Goal: Task Accomplishment & Management: Manage account settings

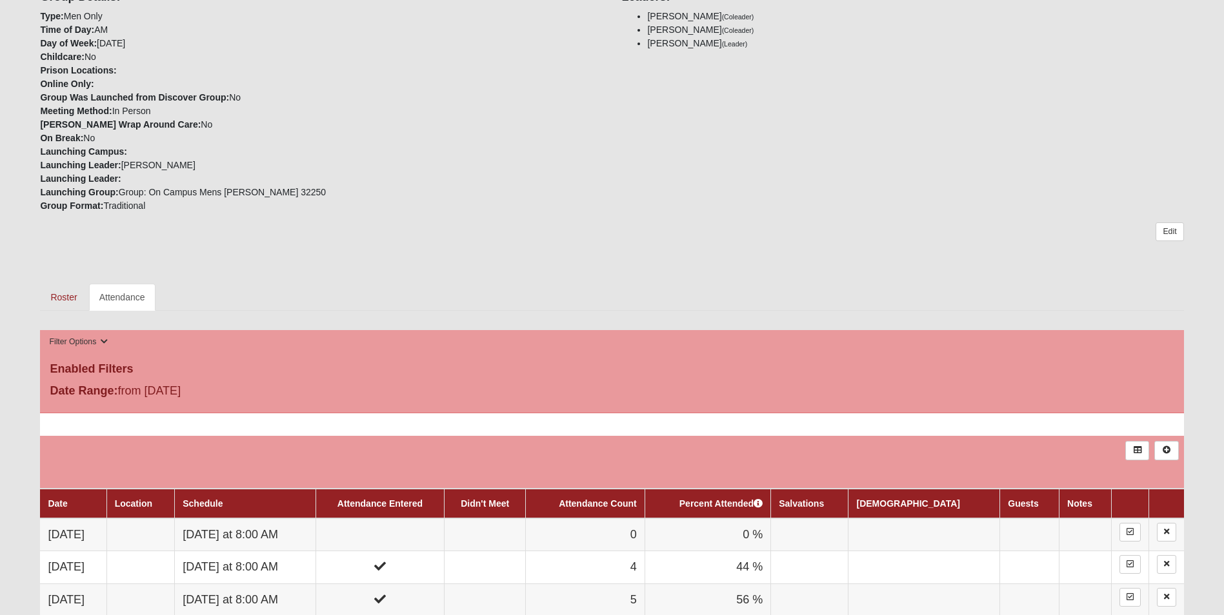
scroll to position [452, 0]
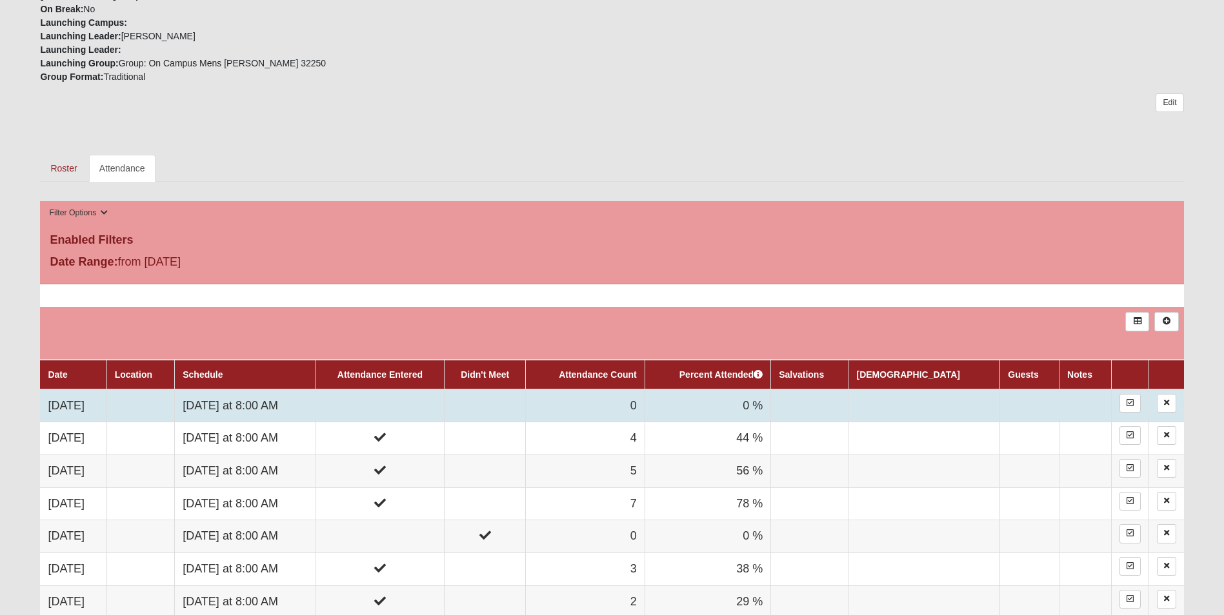
click at [272, 403] on td "[DATE] at 8:00 AM" at bounding box center [245, 406] width 141 height 33
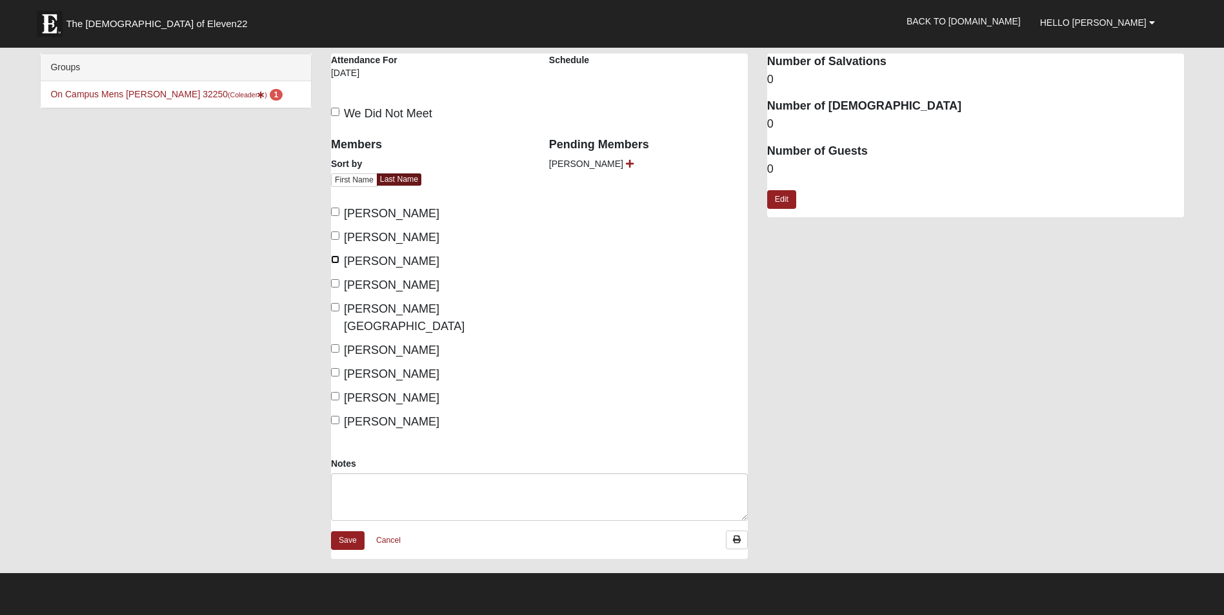
click at [332, 259] on input "Ford, Marshall" at bounding box center [335, 259] width 8 height 8
checkbox input "true"
click at [626, 166] on icon at bounding box center [630, 163] width 8 height 9
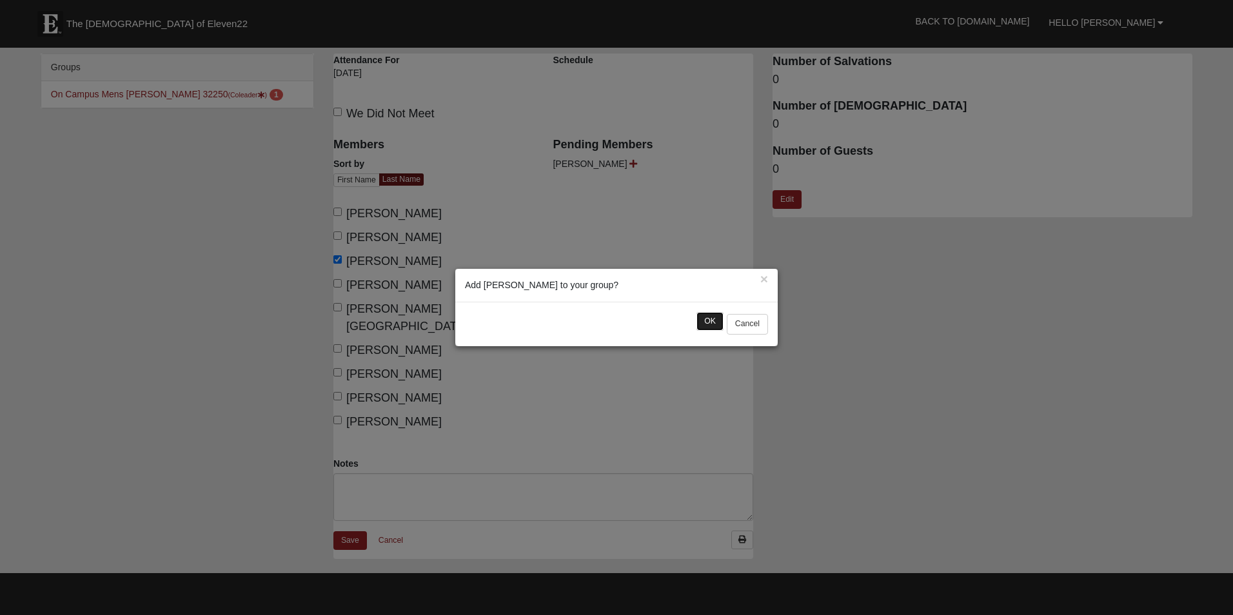
click at [712, 323] on button "OK" at bounding box center [710, 321] width 27 height 19
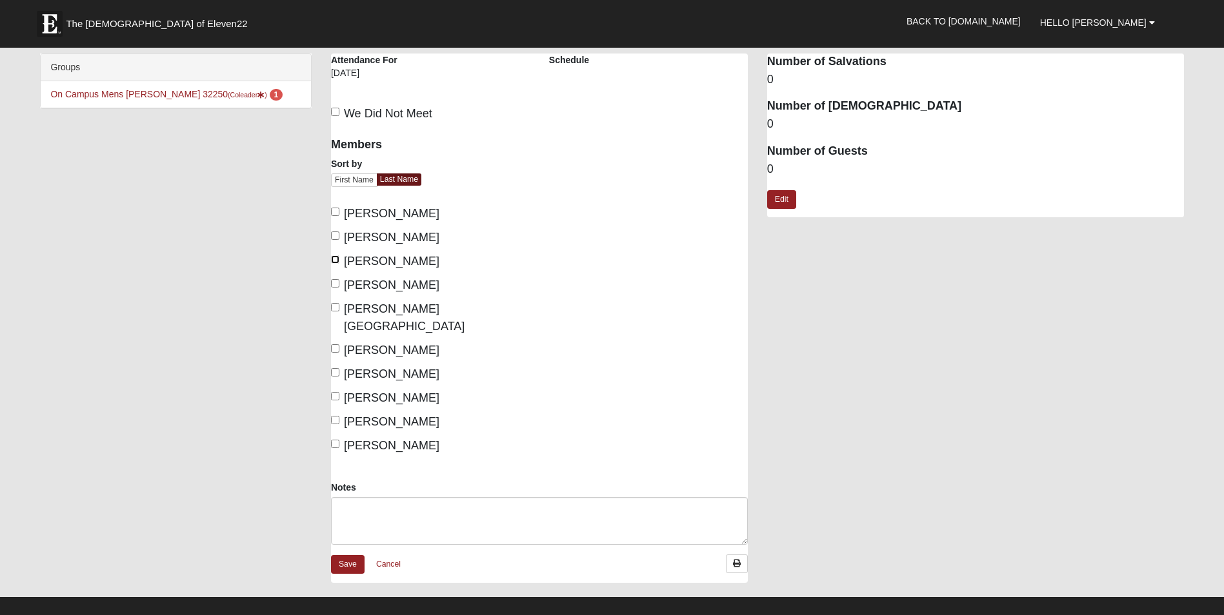
click at [334, 263] on input "Ford, Marshall" at bounding box center [335, 259] width 8 height 8
checkbox input "true"
click at [334, 440] on input "Wood, Paul" at bounding box center [335, 444] width 8 height 8
checkbox input "true"
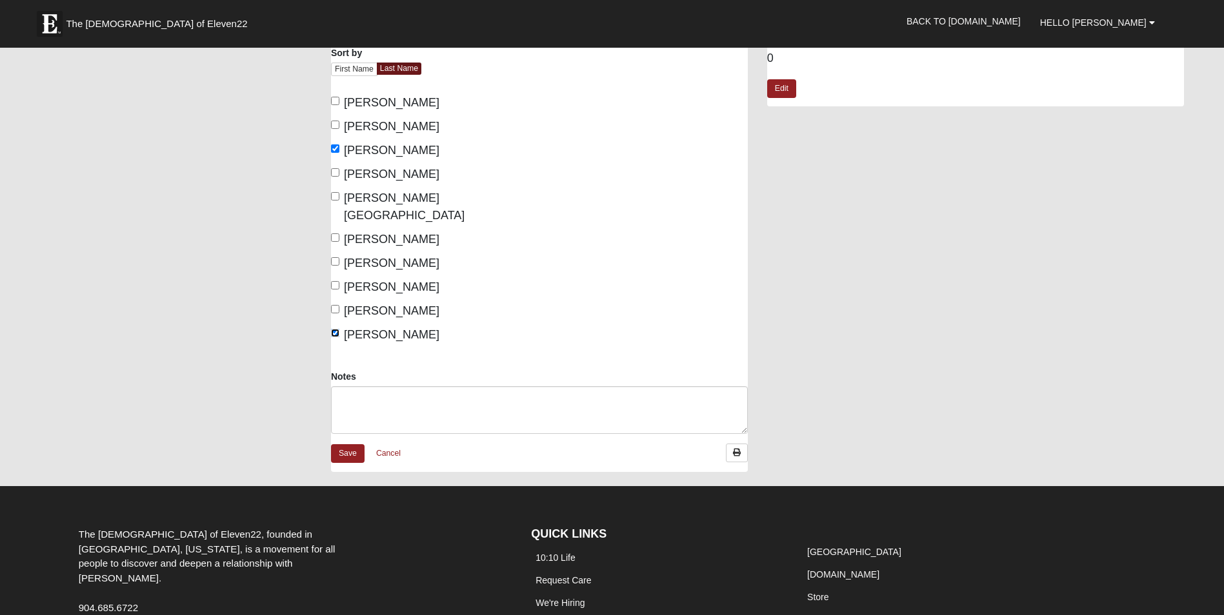
scroll to position [129, 0]
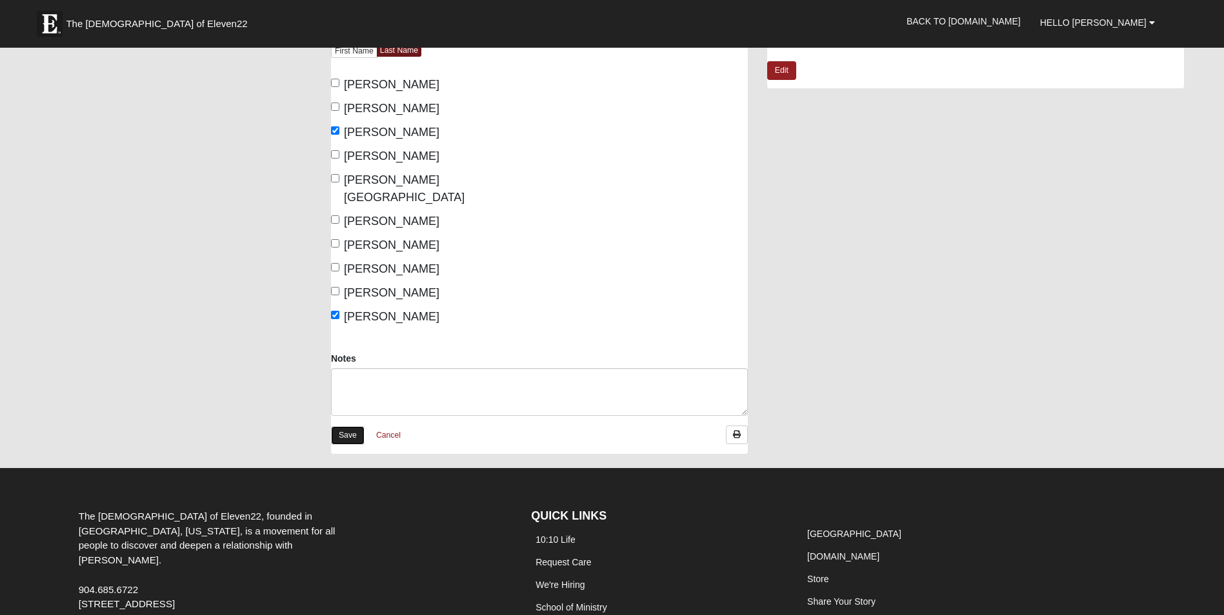
click at [359, 426] on link "Save" at bounding box center [348, 435] width 34 height 19
